Goal: Task Accomplishment & Management: Manage account settings

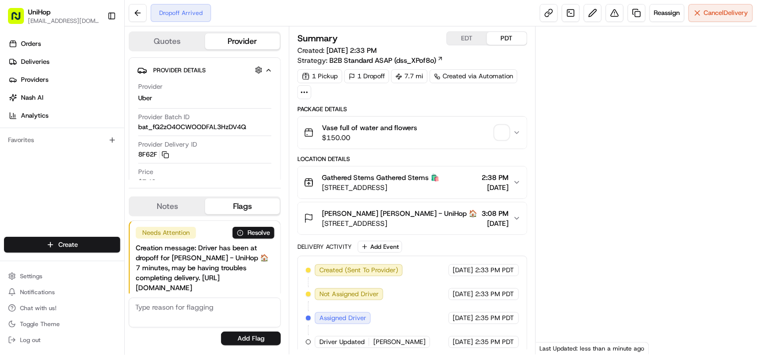
scroll to position [22, 0]
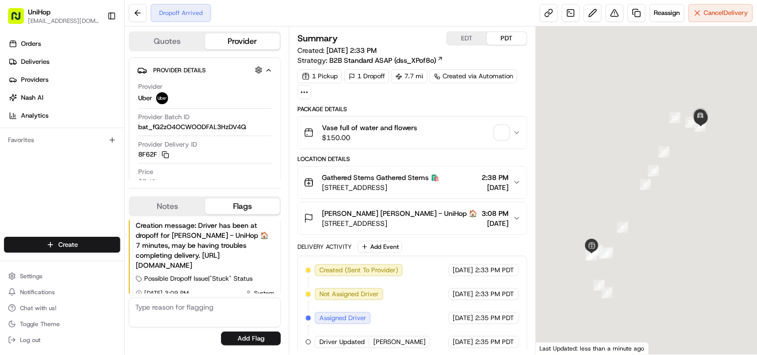
click at [90, 169] on div "Orders Deliveries Providers Nash AI Analytics Favorites" at bounding box center [62, 137] width 124 height 211
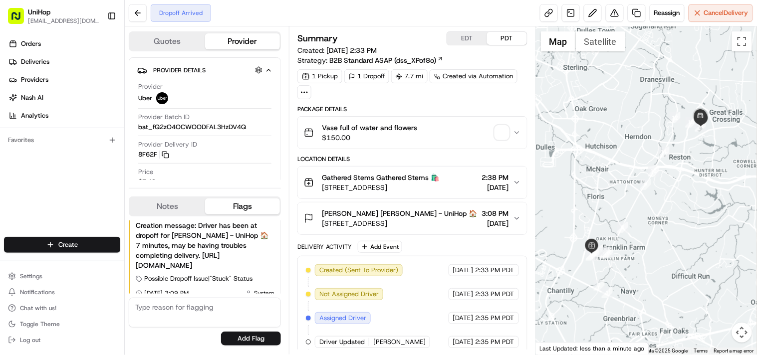
scroll to position [0, 0]
click at [137, 15] on button at bounding box center [138, 13] width 18 height 18
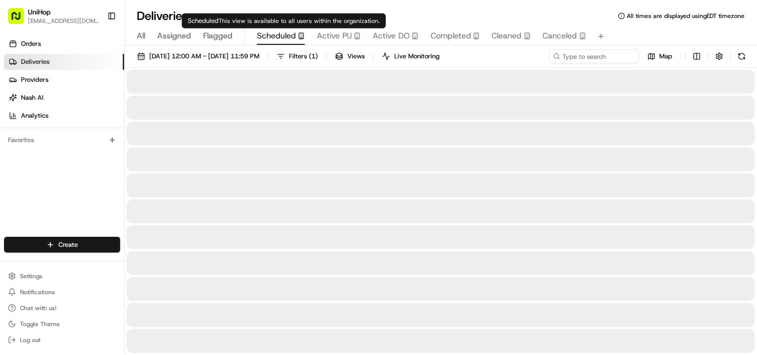
click at [265, 37] on span "Scheduled" at bounding box center [276, 36] width 39 height 12
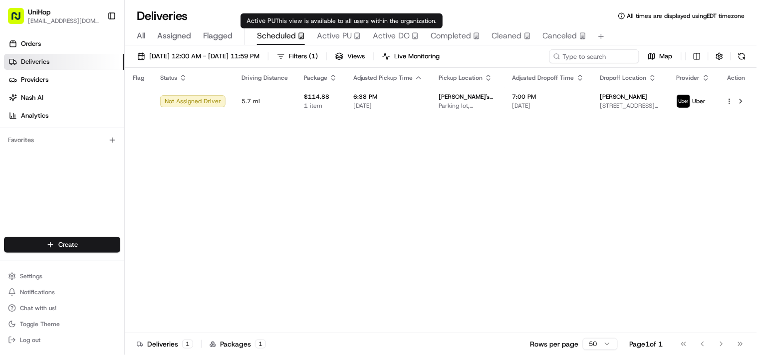
click at [329, 37] on span "Active PU" at bounding box center [334, 36] width 35 height 12
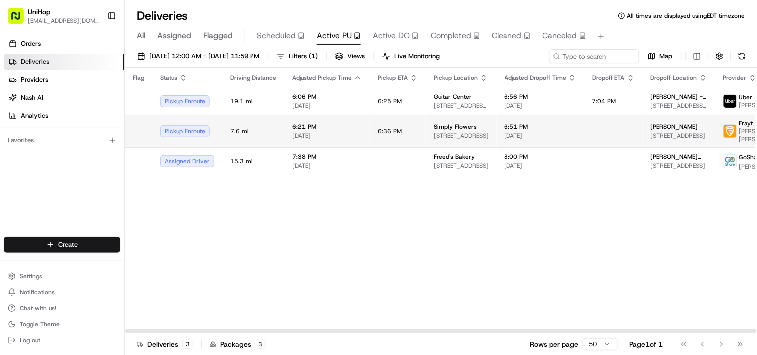
click at [352, 132] on span "[DATE]" at bounding box center [327, 136] width 69 height 8
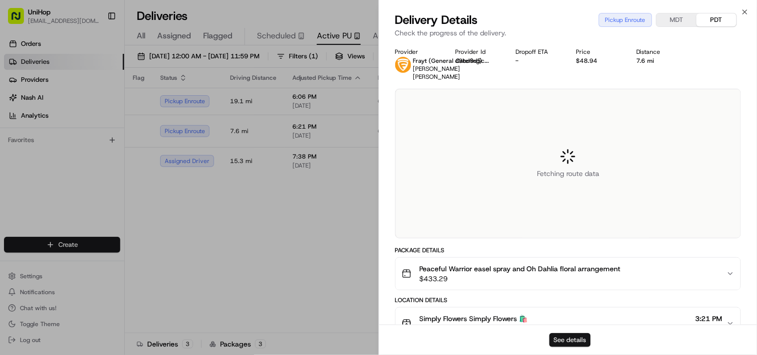
click at [573, 340] on button "See details" at bounding box center [570, 341] width 41 height 14
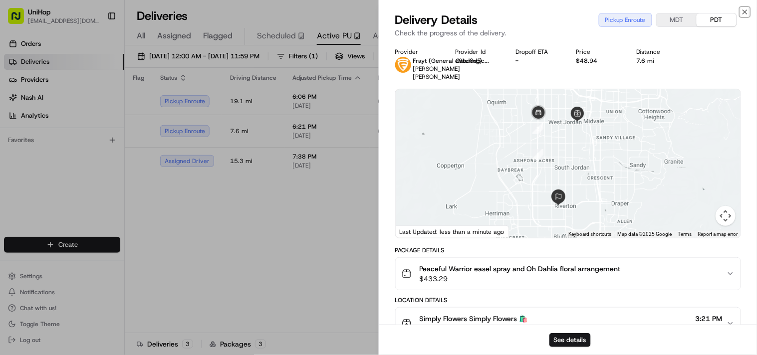
click at [745, 14] on icon "button" at bounding box center [745, 12] width 8 height 8
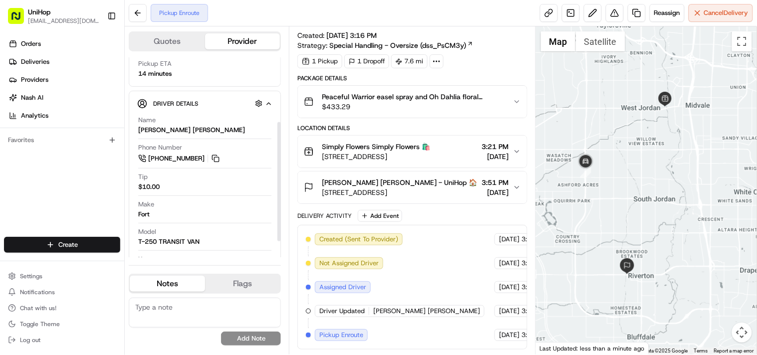
scroll to position [111, 0]
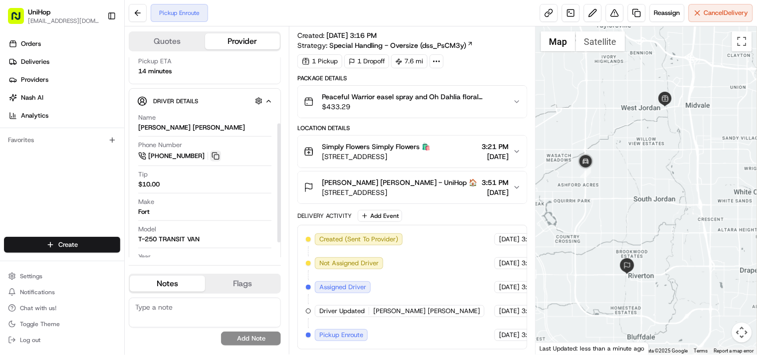
click at [217, 156] on button at bounding box center [215, 156] width 11 height 11
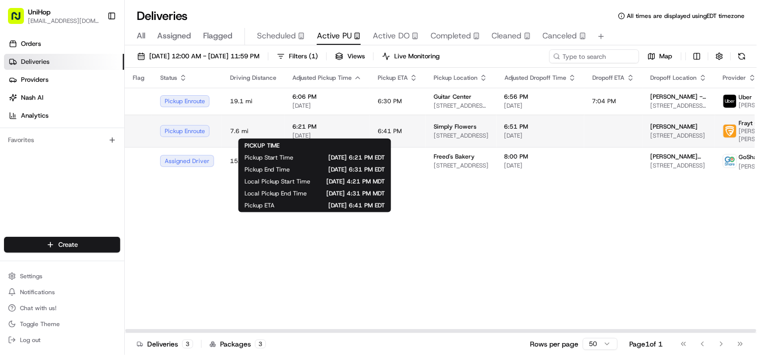
click at [317, 127] on span "6:21 PM" at bounding box center [327, 127] width 69 height 8
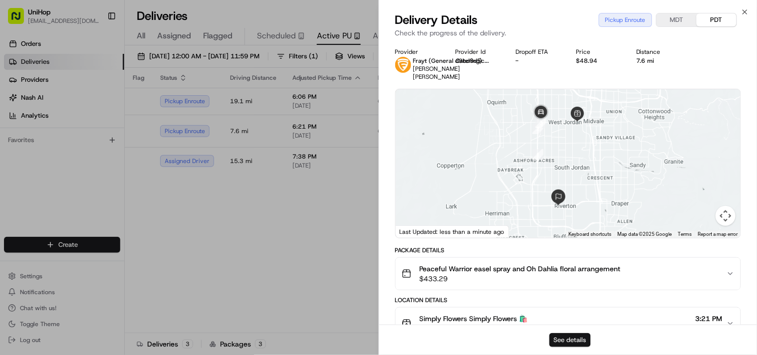
click at [564, 336] on button "See details" at bounding box center [570, 341] width 41 height 14
click at [745, 11] on icon "button" at bounding box center [745, 12] width 4 height 4
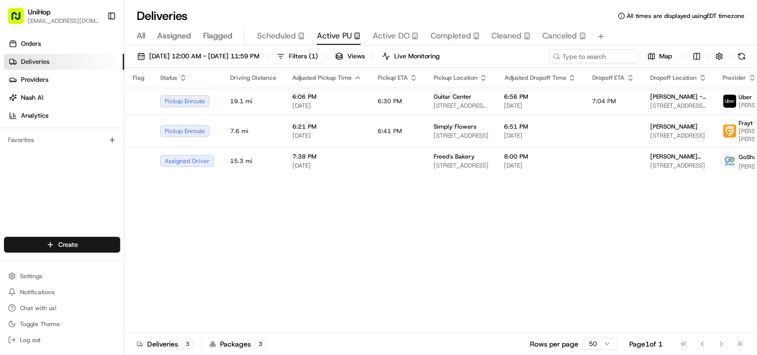
click at [211, 35] on span "Flagged" at bounding box center [217, 36] width 29 height 12
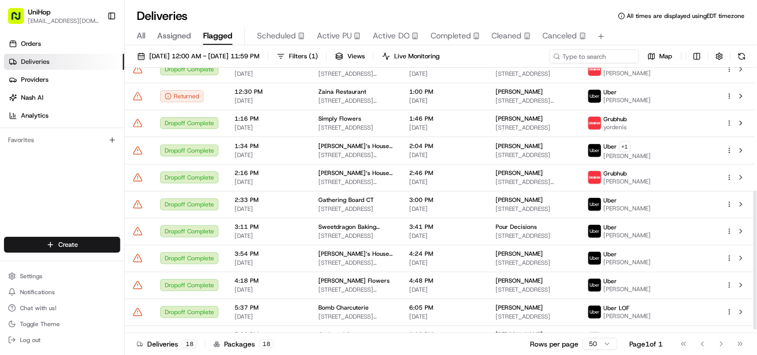
scroll to position [241, 0]
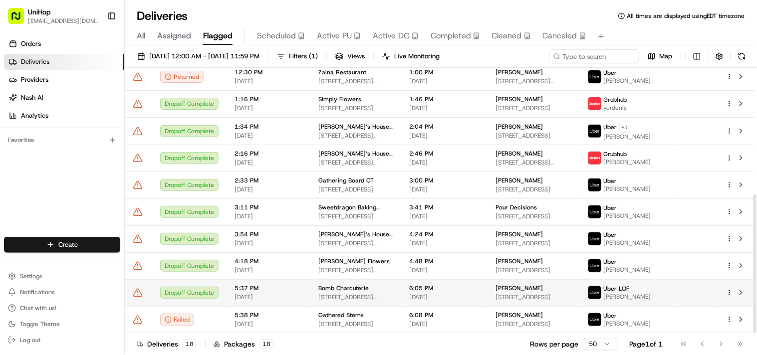
click at [192, 290] on div "Dropoff Complete" at bounding box center [189, 293] width 58 height 12
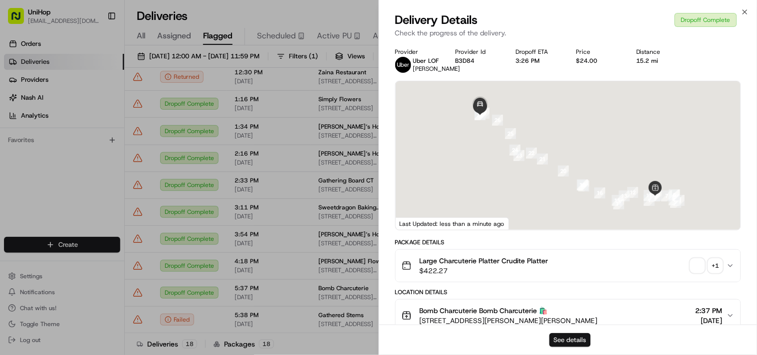
click at [573, 342] on button "See details" at bounding box center [570, 341] width 41 height 14
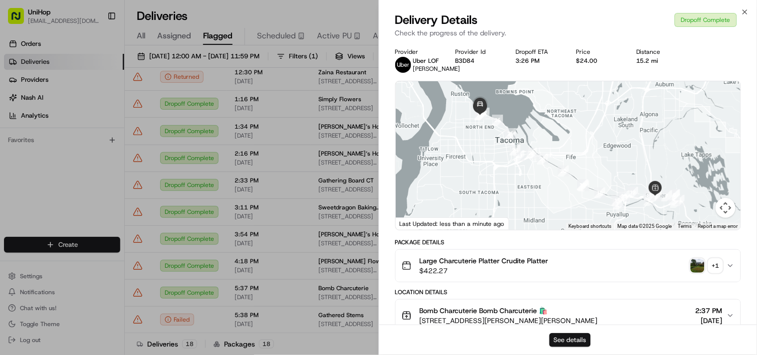
click at [573, 340] on button "See details" at bounding box center [570, 341] width 41 height 14
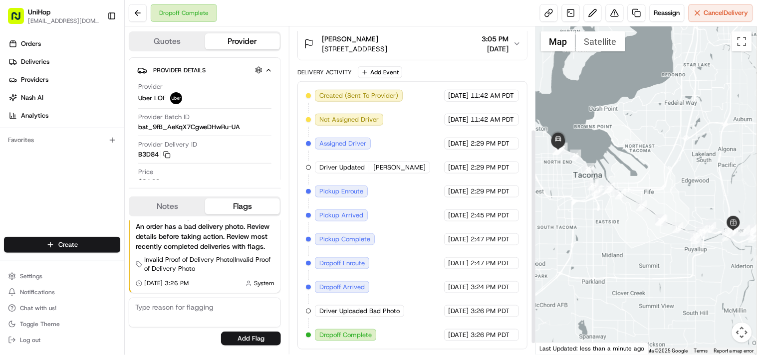
scroll to position [5, 0]
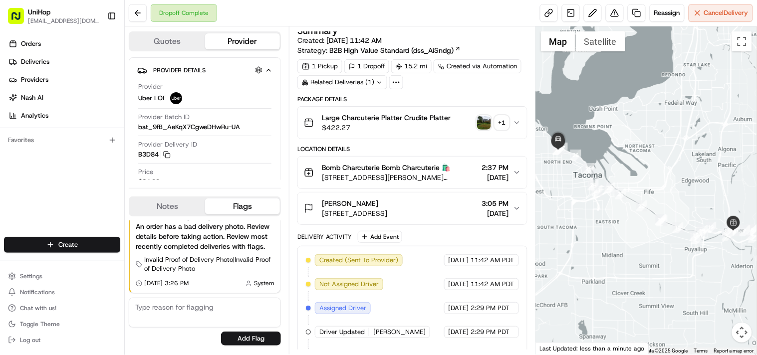
click at [482, 118] on img "button" at bounding box center [484, 123] width 14 height 14
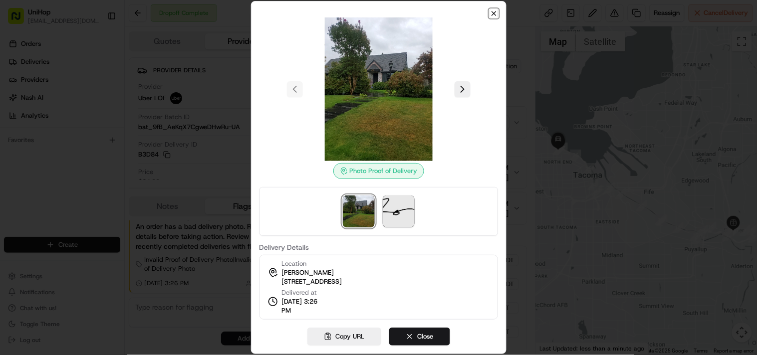
click at [490, 11] on icon "button" at bounding box center [494, 13] width 8 height 8
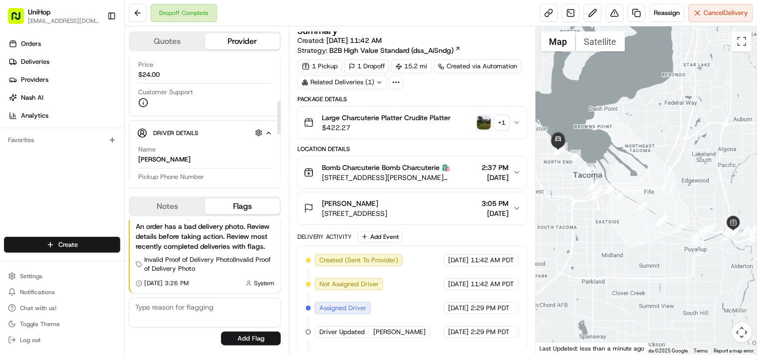
scroll to position [166, 0]
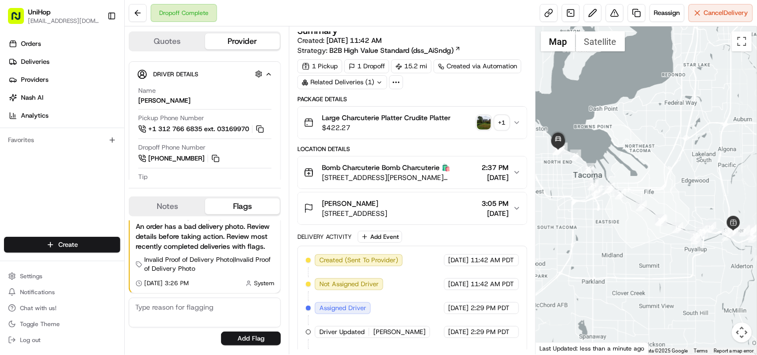
click at [487, 126] on img "button" at bounding box center [484, 123] width 14 height 14
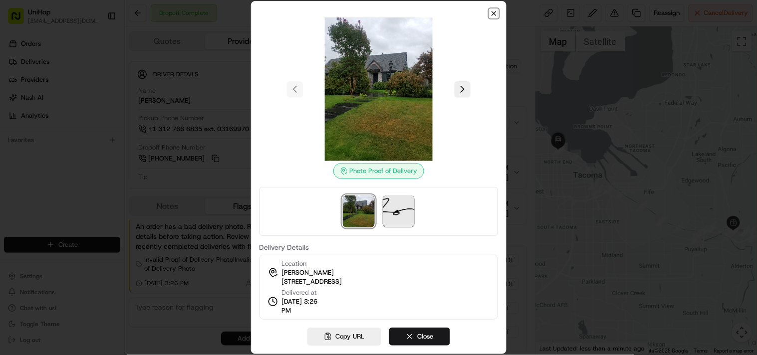
click at [490, 10] on icon "button" at bounding box center [494, 13] width 8 height 8
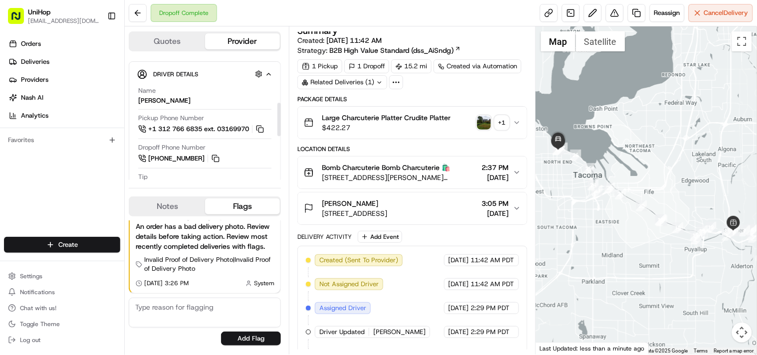
click at [51, 192] on div "Orders Deliveries Providers Nash AI Analytics Favorites" at bounding box center [62, 137] width 124 height 211
click at [520, 173] on icon "button" at bounding box center [517, 173] width 8 height 8
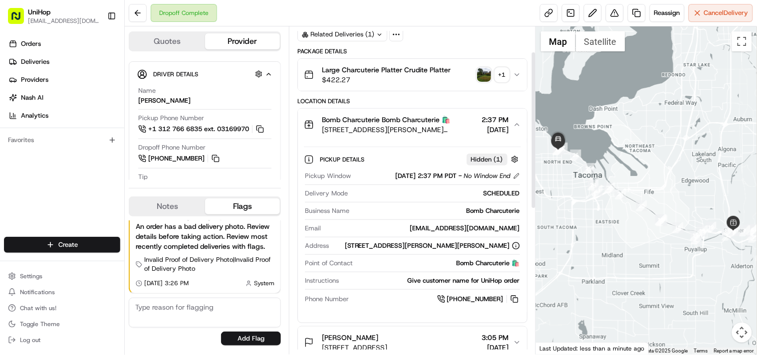
scroll to position [5, 0]
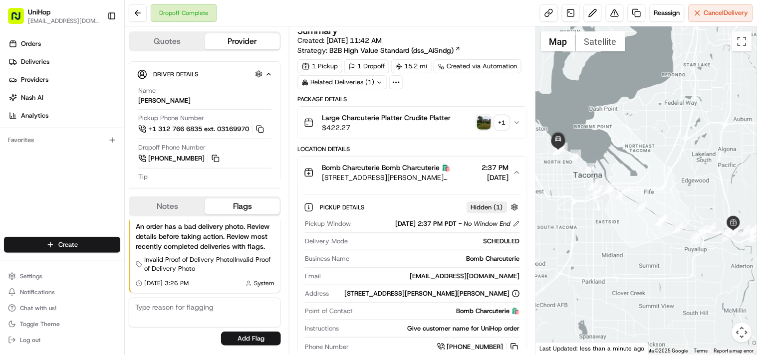
click at [515, 121] on icon "button" at bounding box center [517, 123] width 8 height 8
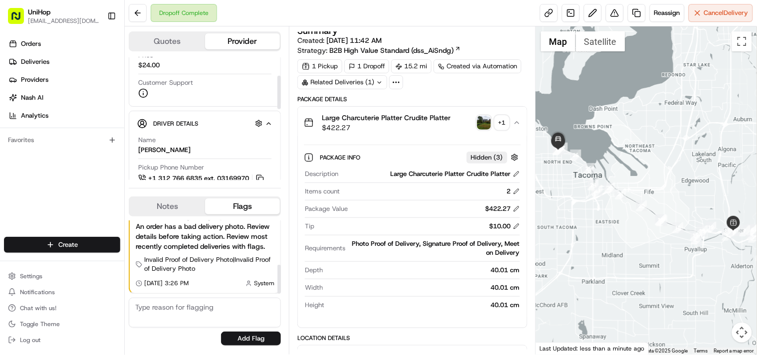
scroll to position [55, 0]
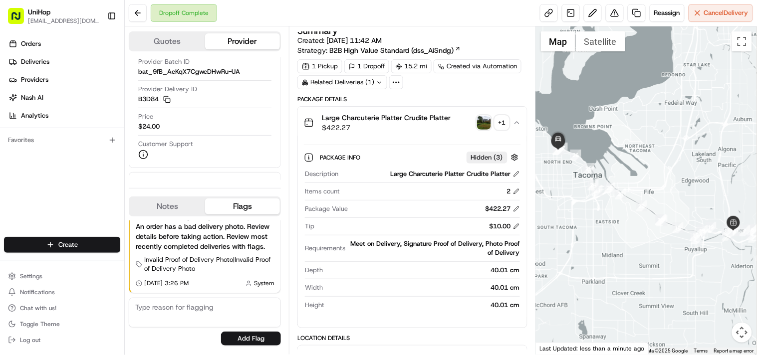
click at [113, 186] on div "Orders Deliveries Providers Nash AI Analytics Favorites" at bounding box center [62, 137] width 124 height 211
click at [517, 123] on icon "button" at bounding box center [517, 123] width 8 height 8
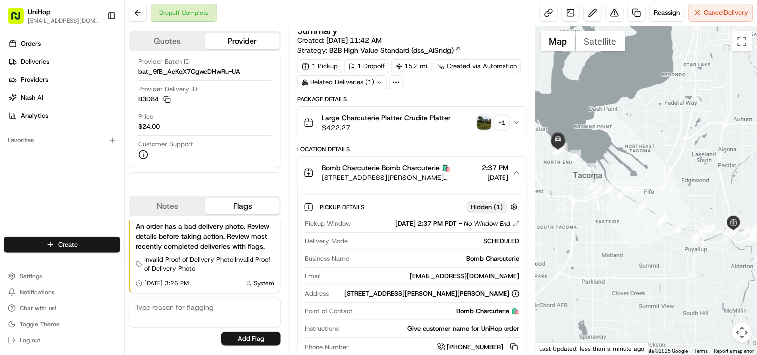
click at [517, 123] on icon "button" at bounding box center [517, 123] width 4 height 2
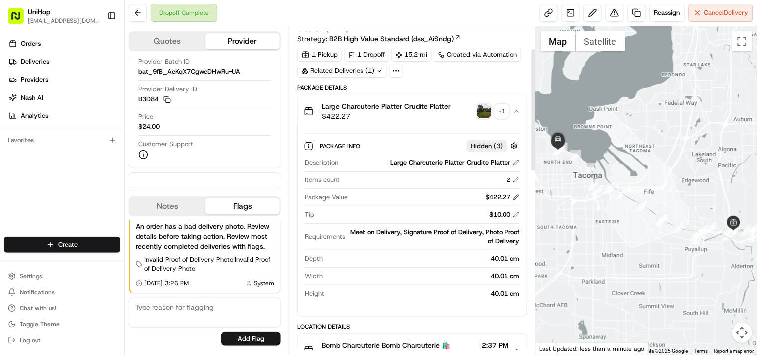
scroll to position [5, 0]
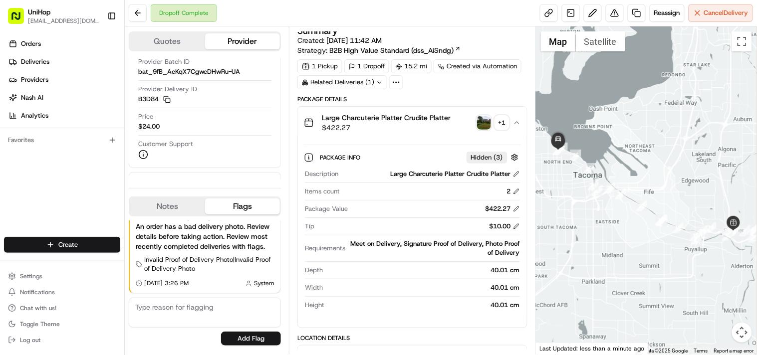
click at [513, 122] on icon "button" at bounding box center [517, 123] width 8 height 8
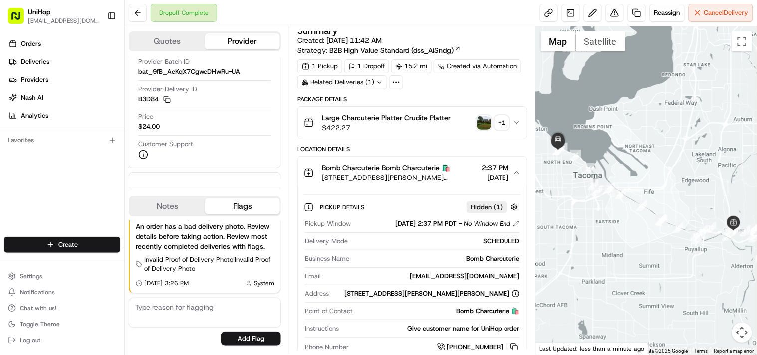
click at [514, 122] on icon "button" at bounding box center [517, 123] width 8 height 8
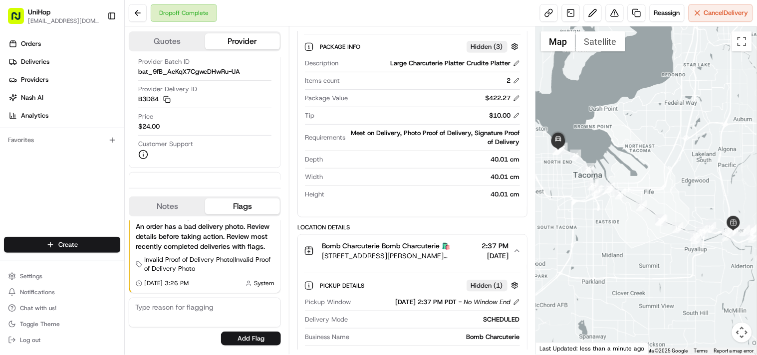
scroll to position [0, 0]
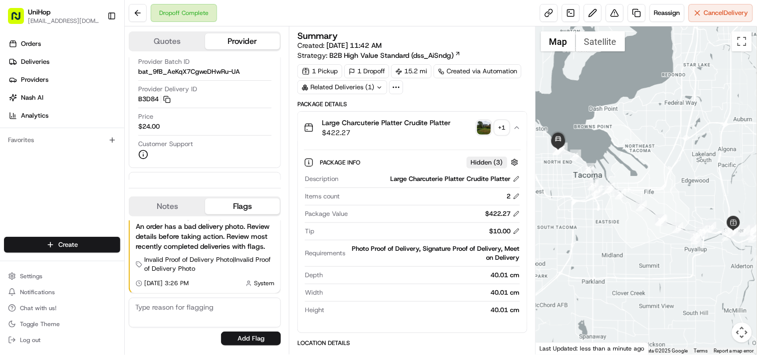
click at [481, 126] on img "button" at bounding box center [484, 128] width 14 height 14
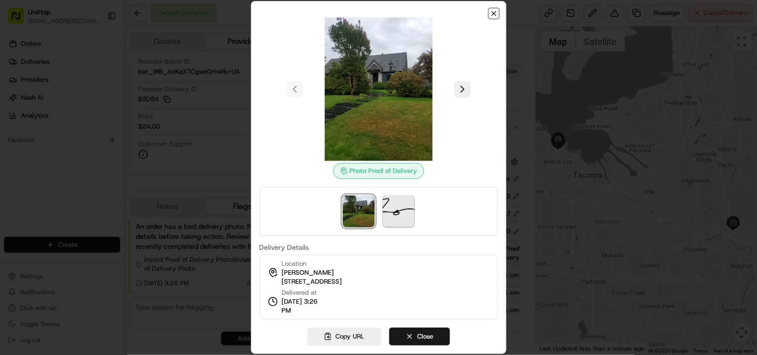
click at [493, 12] on icon "button" at bounding box center [494, 13] width 8 height 8
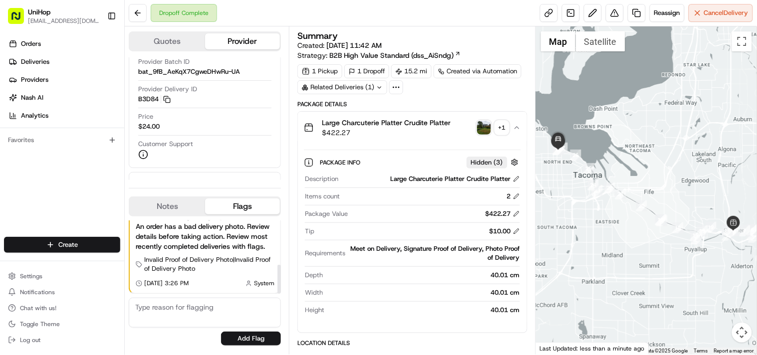
click at [171, 209] on button "Notes" at bounding box center [167, 207] width 75 height 16
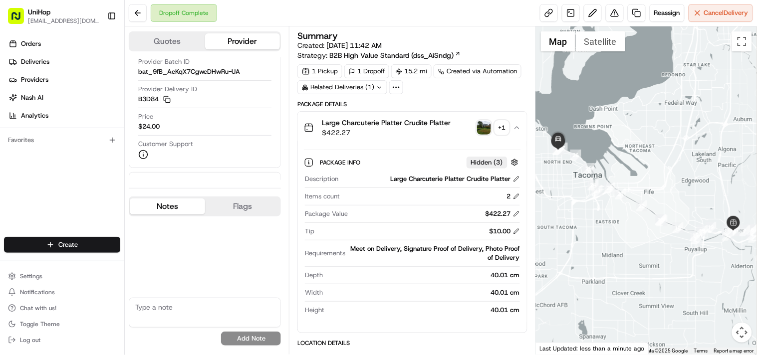
click at [169, 311] on textarea at bounding box center [205, 313] width 152 height 30
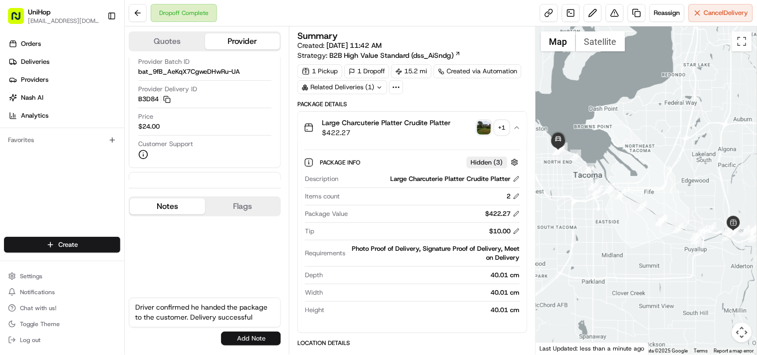
type textarea "Driver confirmed he handed the package to the customer. Delivery successful"
click at [263, 340] on button "Add Note" at bounding box center [251, 339] width 60 height 14
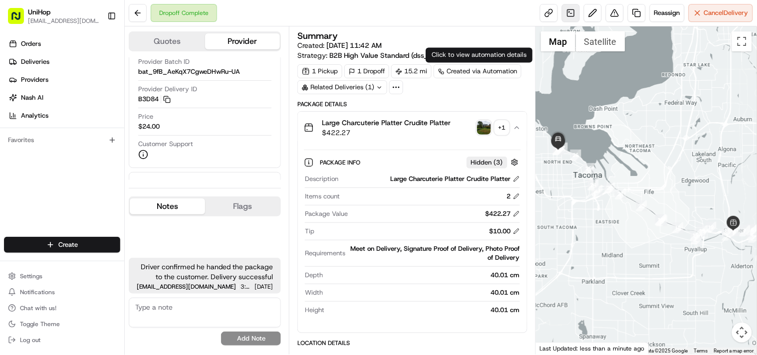
click at [566, 12] on link at bounding box center [571, 13] width 18 height 18
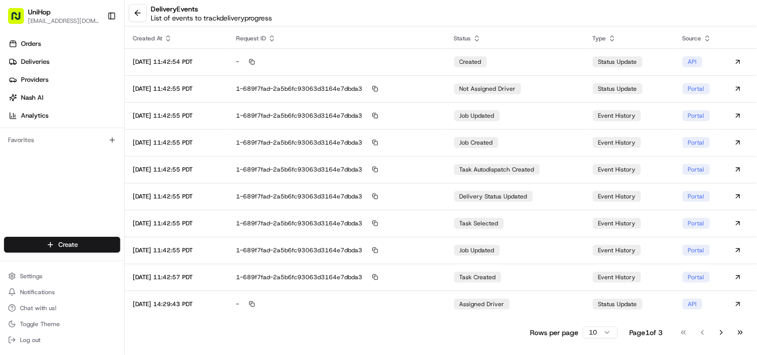
click at [719, 333] on button "Go to next page" at bounding box center [721, 333] width 17 height 14
click at [719, 333] on div "delivery Events List of events to track delivery progress Created At Request ID…" at bounding box center [441, 177] width 633 height 355
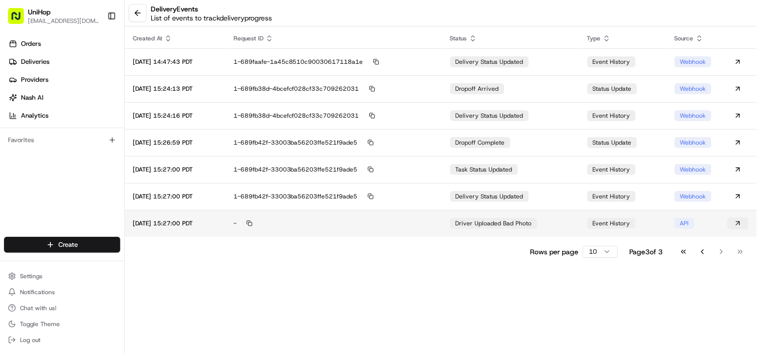
click at [738, 223] on button at bounding box center [738, 224] width 21 height 12
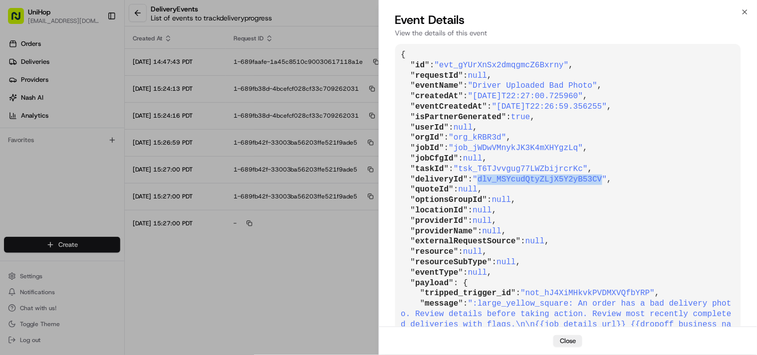
drag, startPoint x: 476, startPoint y: 180, endPoint x: 591, endPoint y: 180, distance: 114.3
click at [591, 180] on span ""dlv_MSYcudQtyZLjX5Y2yB53CV"" at bounding box center [540, 179] width 134 height 9
copy span "dlv_MSYcudQtyZLjX5Y2yB53CV"
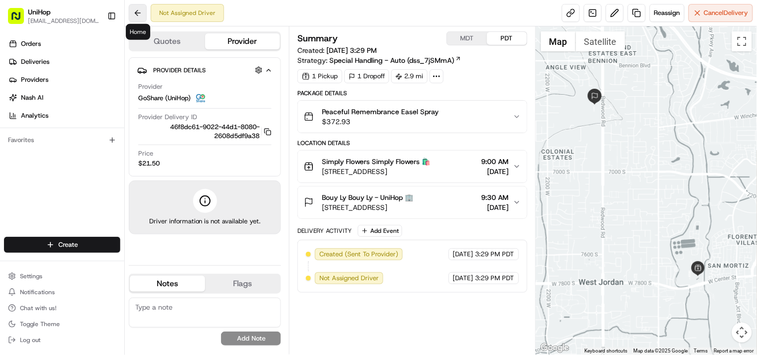
click at [136, 15] on button at bounding box center [138, 13] width 18 height 18
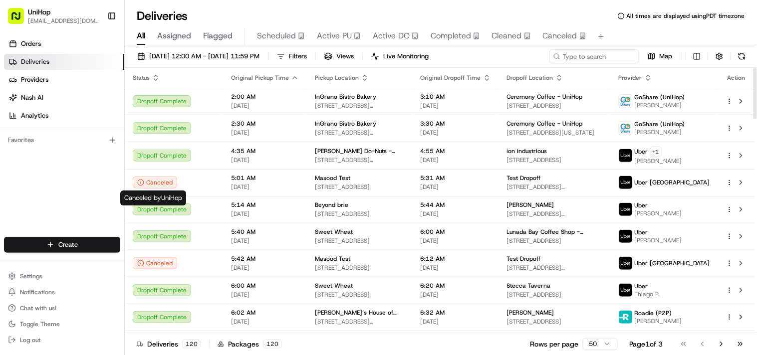
click at [221, 38] on span "Flagged" at bounding box center [217, 36] width 29 height 12
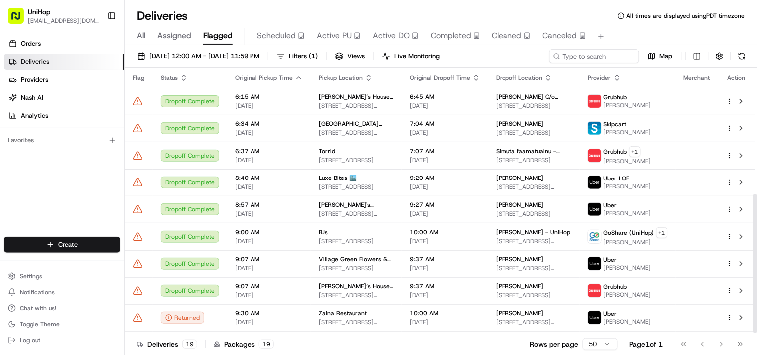
scroll to position [241, 0]
